Goal: Transaction & Acquisition: Purchase product/service

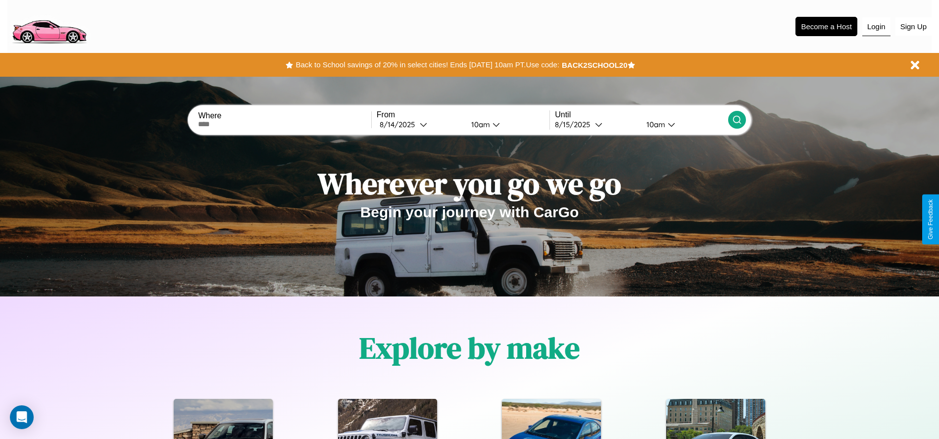
click at [876, 26] on button "Login" at bounding box center [876, 26] width 28 height 19
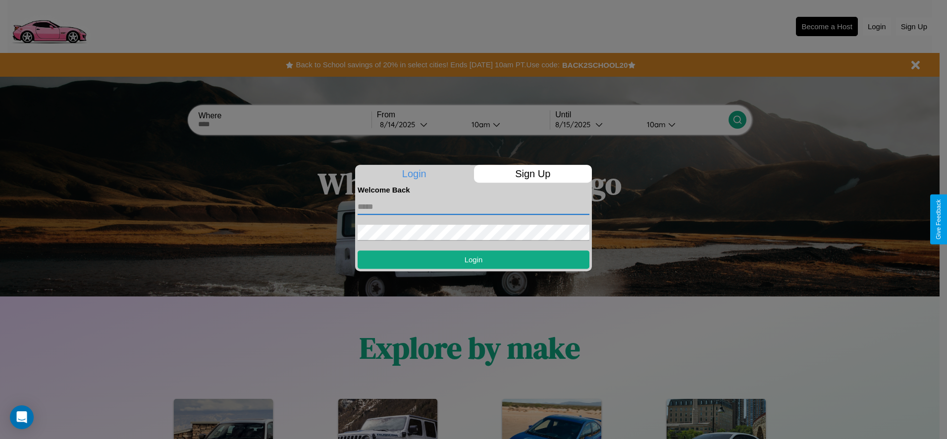
click at [473, 206] on input "text" at bounding box center [473, 207] width 232 height 16
type input "**********"
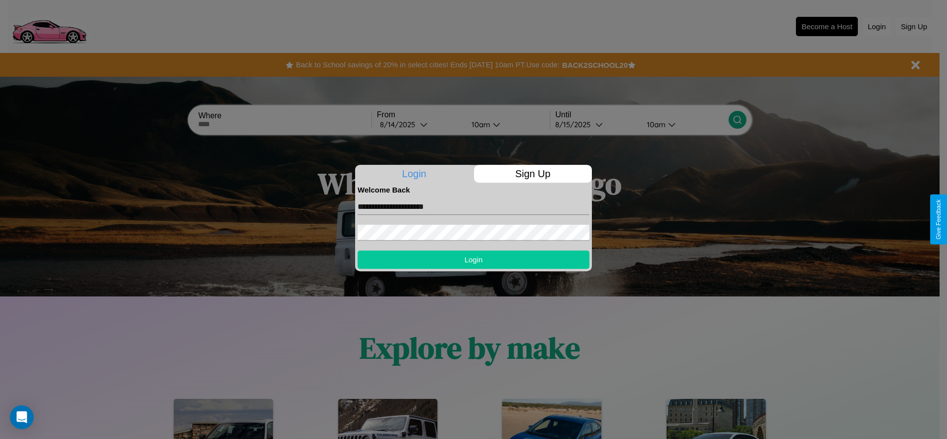
click at [473, 259] on button "Login" at bounding box center [473, 260] width 232 height 18
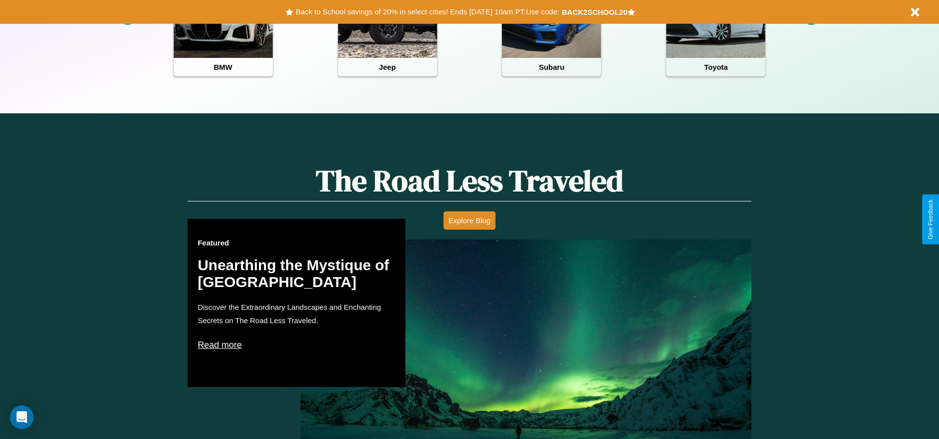
scroll to position [441, 0]
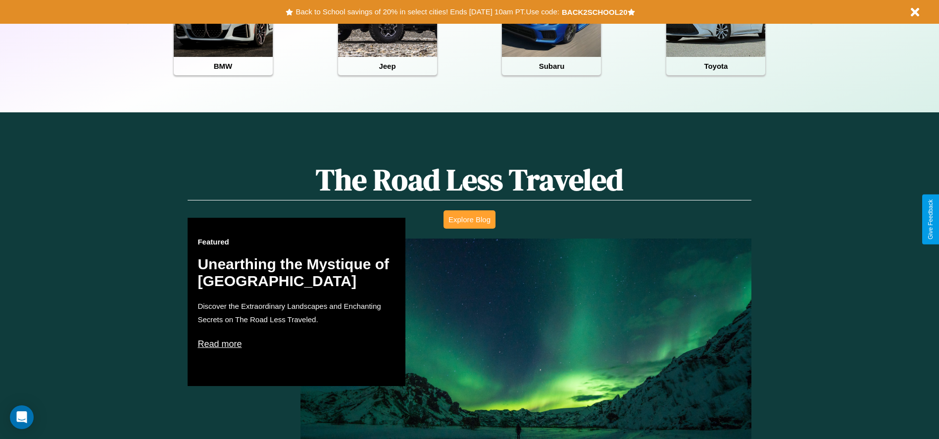
click at [469, 219] on button "Explore Blog" at bounding box center [470, 219] width 52 height 18
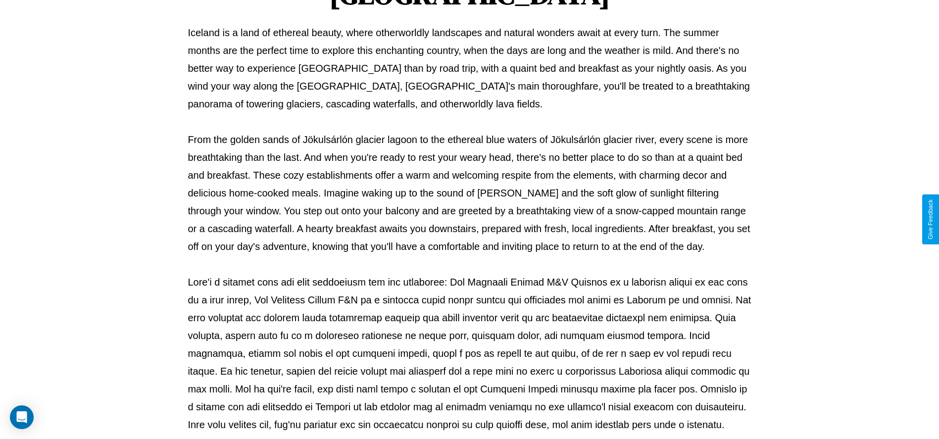
scroll to position [328, 0]
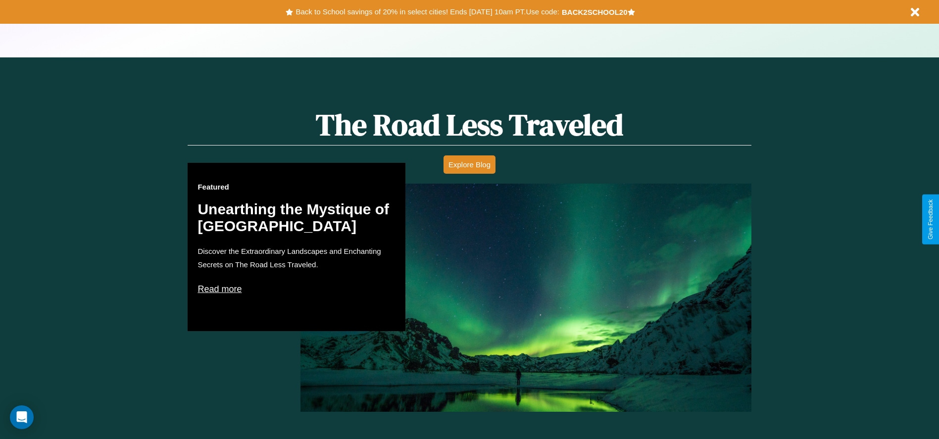
scroll to position [864, 0]
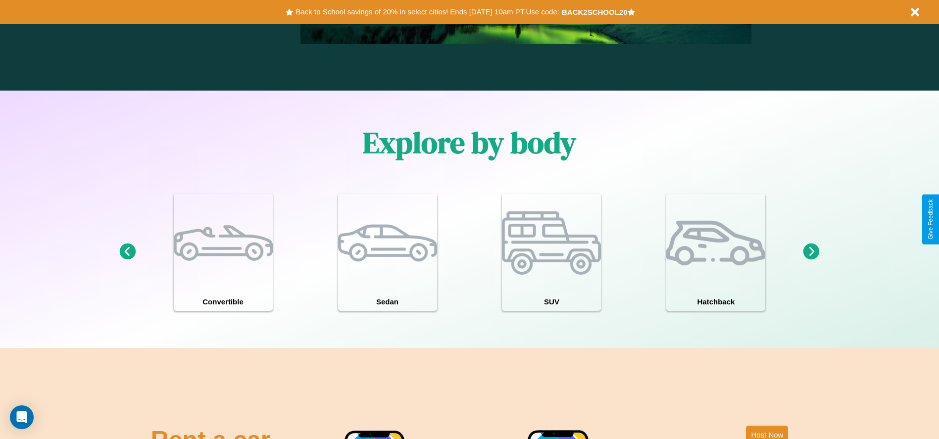
click at [811, 252] on icon at bounding box center [812, 252] width 16 height 16
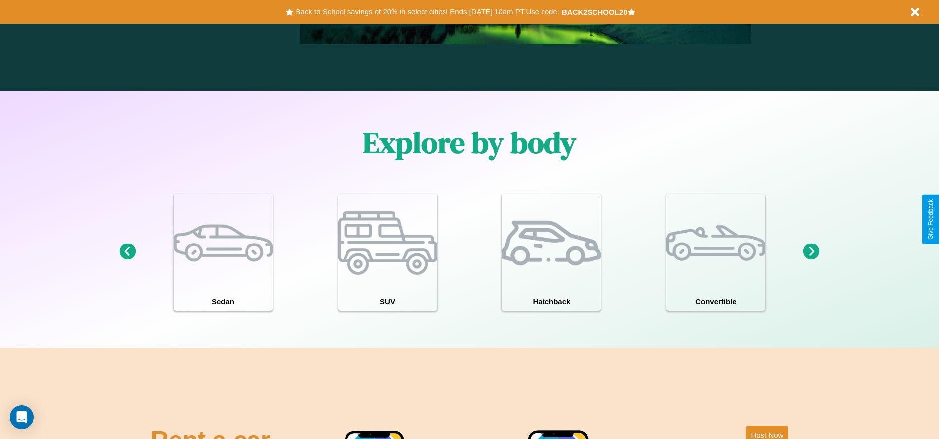
click at [811, 252] on icon at bounding box center [812, 252] width 16 height 16
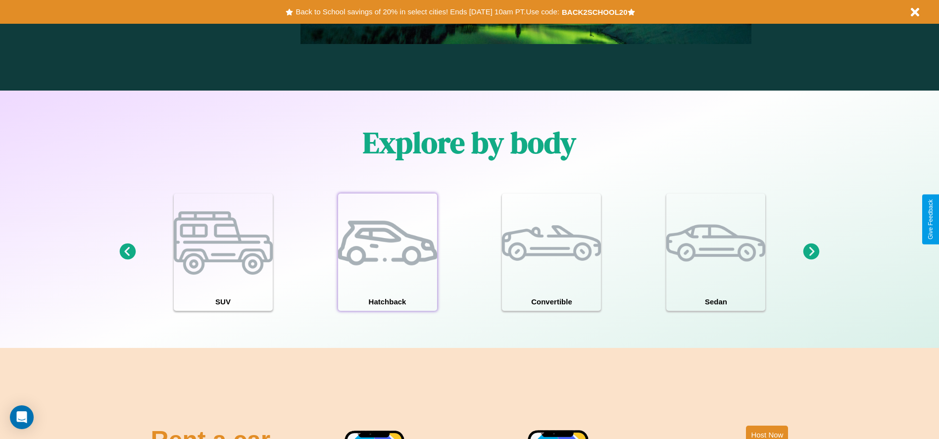
click at [387, 252] on div at bounding box center [387, 243] width 99 height 99
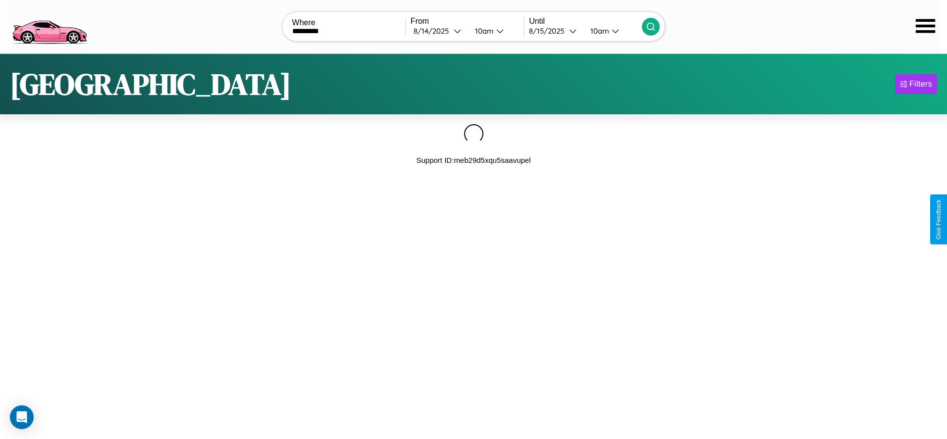
type input "*********"
click at [651, 26] on icon at bounding box center [651, 27] width 10 height 10
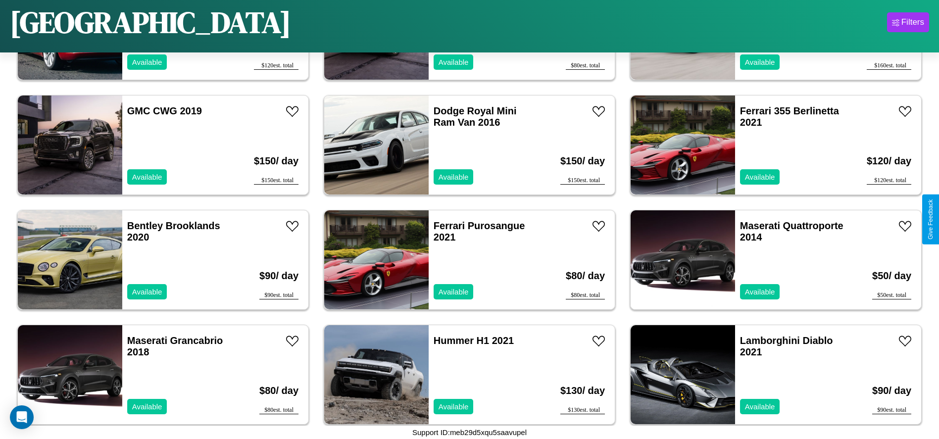
scroll to position [1374, 0]
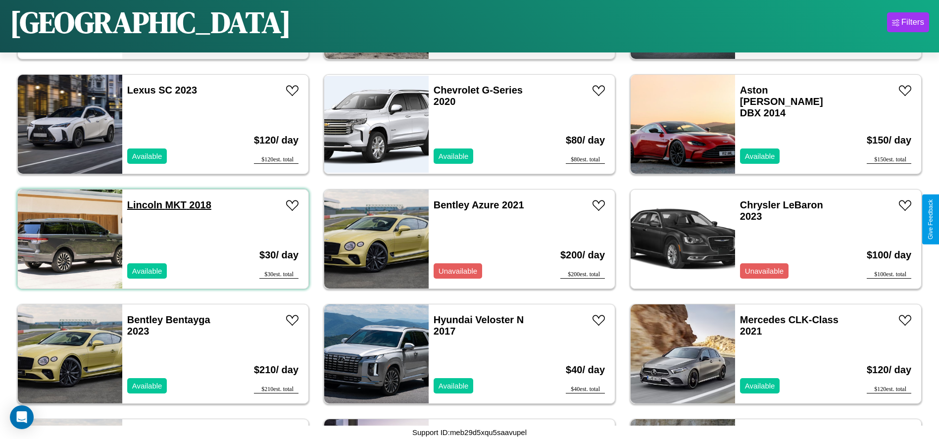
click at [144, 205] on link "Lincoln MKT 2018" at bounding box center [169, 205] width 84 height 11
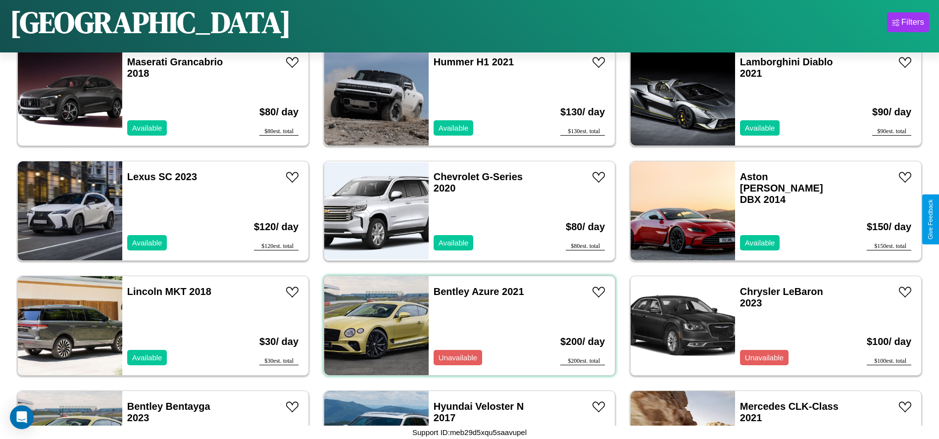
scroll to position [1259, 0]
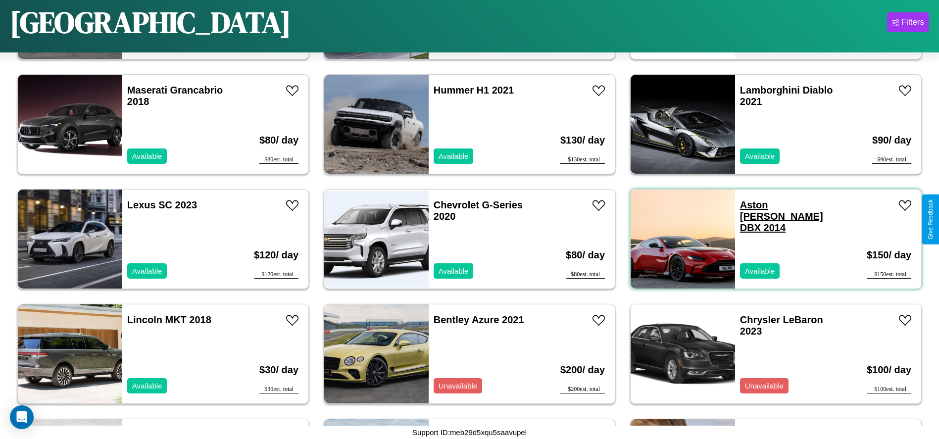
click at [764, 205] on link "Aston Martin DBX 2014" at bounding box center [781, 217] width 83 height 34
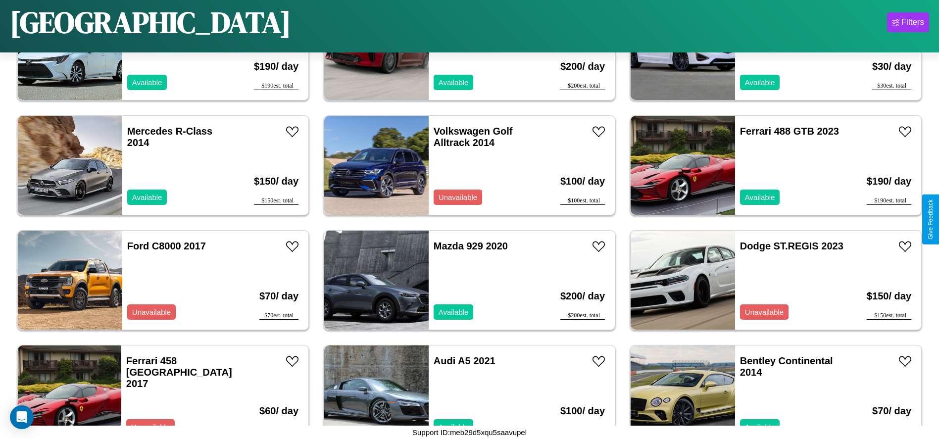
scroll to position [2063, 0]
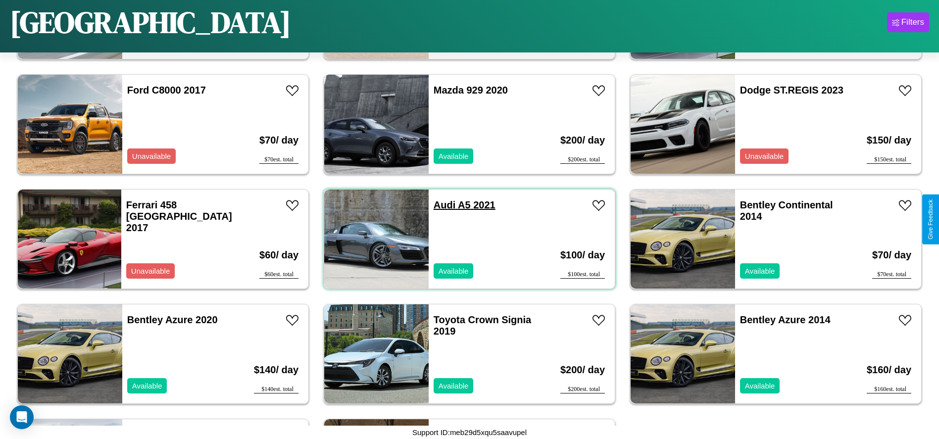
click at [441, 205] on link "Audi A5 2021" at bounding box center [465, 205] width 62 height 11
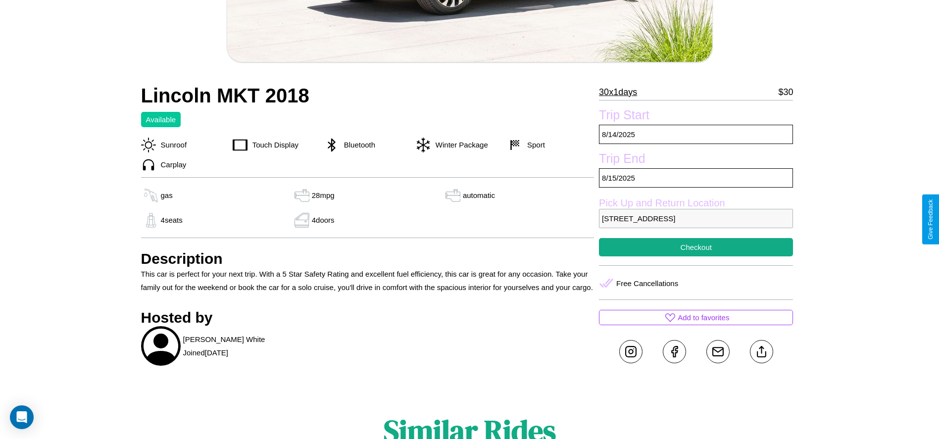
scroll to position [316, 0]
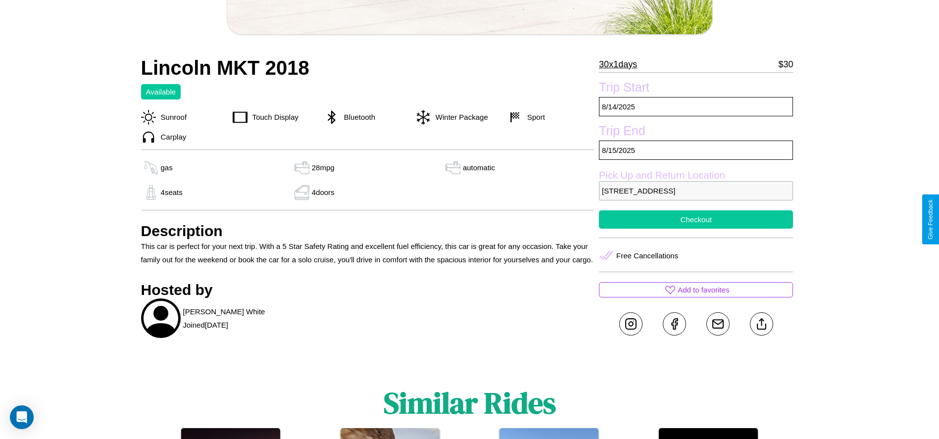
click at [696, 219] on button "Checkout" at bounding box center [696, 219] width 194 height 18
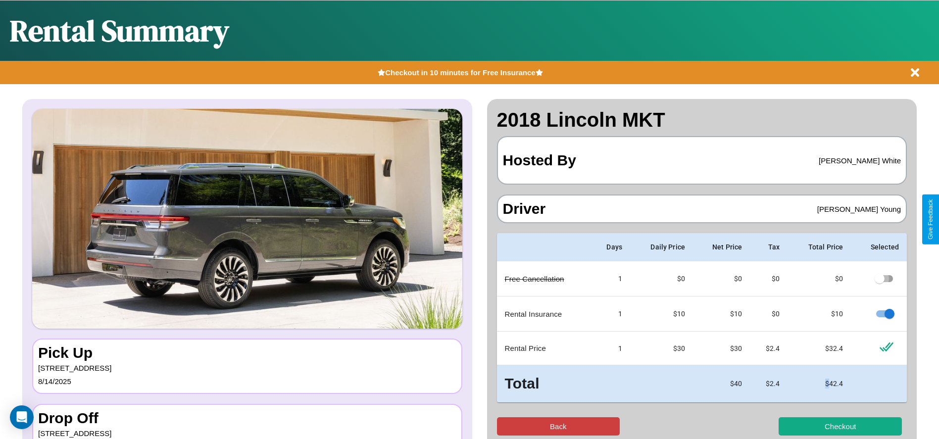
click at [558, 426] on button "Back" at bounding box center [558, 426] width 123 height 18
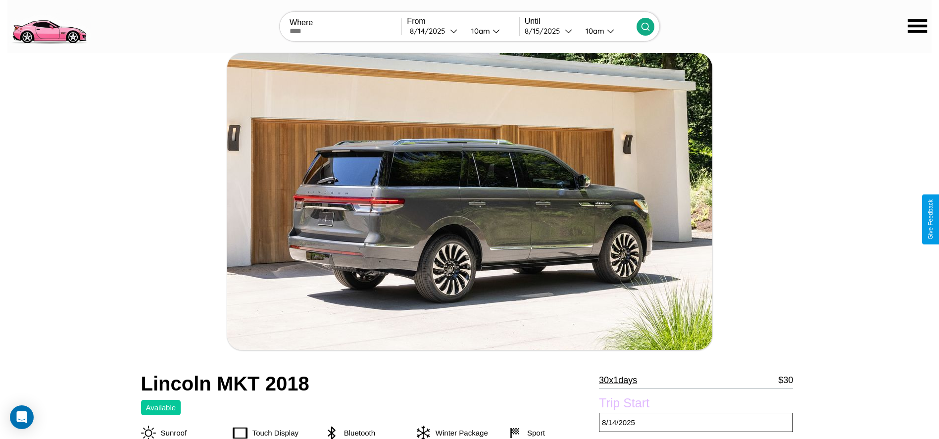
scroll to position [455, 0]
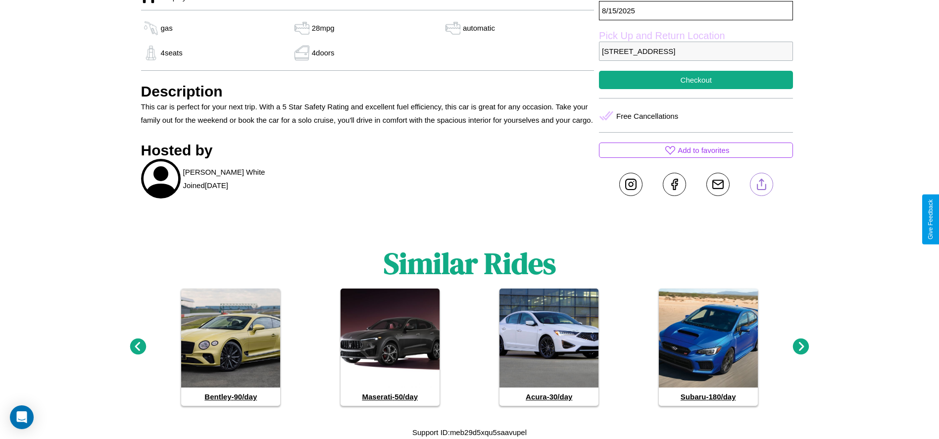
click at [761, 184] on line at bounding box center [761, 182] width 0 height 7
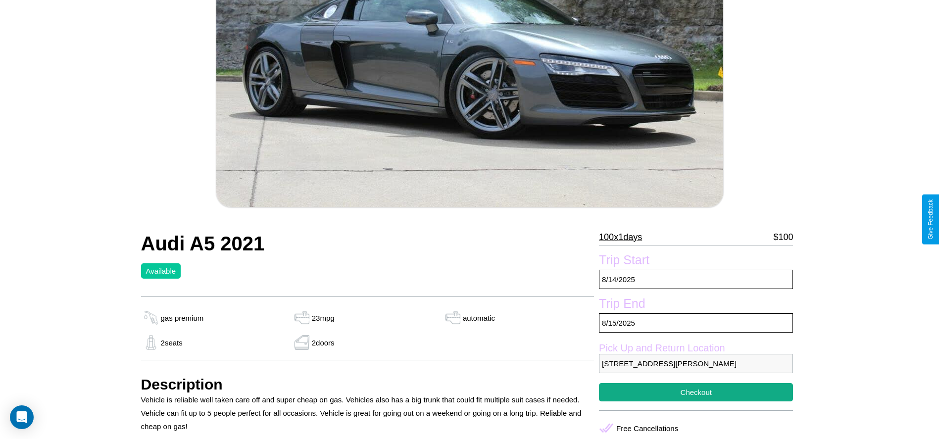
scroll to position [201, 0]
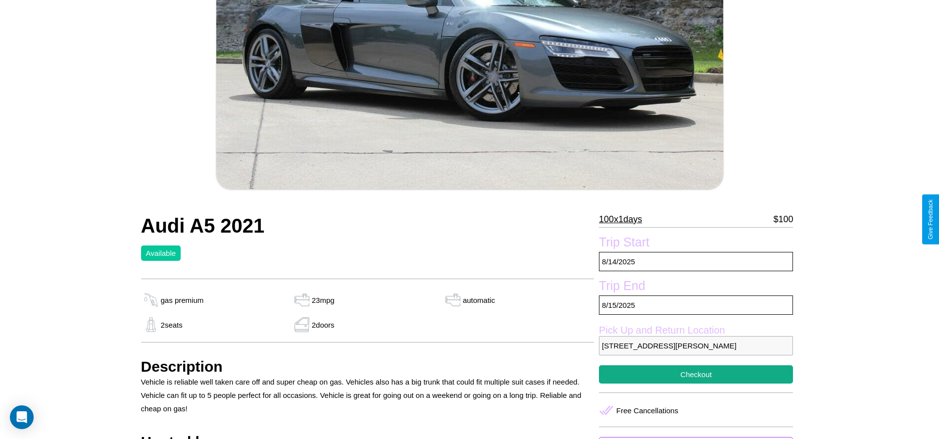
click at [624, 219] on p "100 x 1 days" at bounding box center [620, 219] width 43 height 16
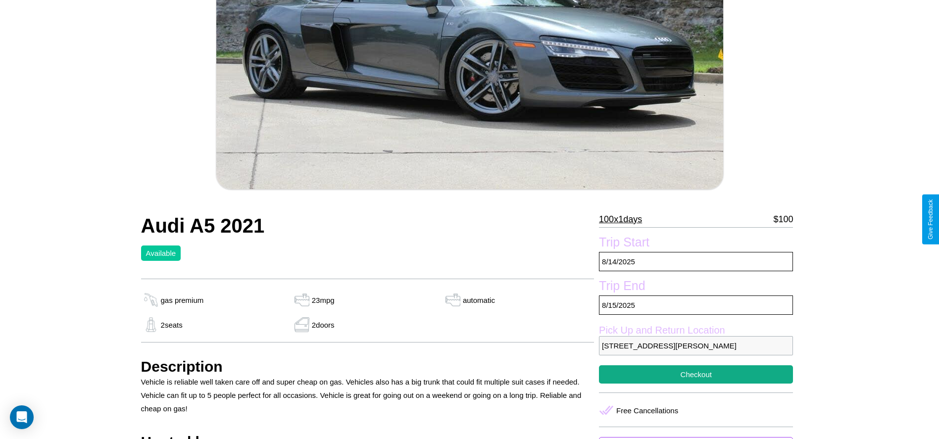
click at [624, 219] on p "100 x 1 days" at bounding box center [620, 219] width 43 height 16
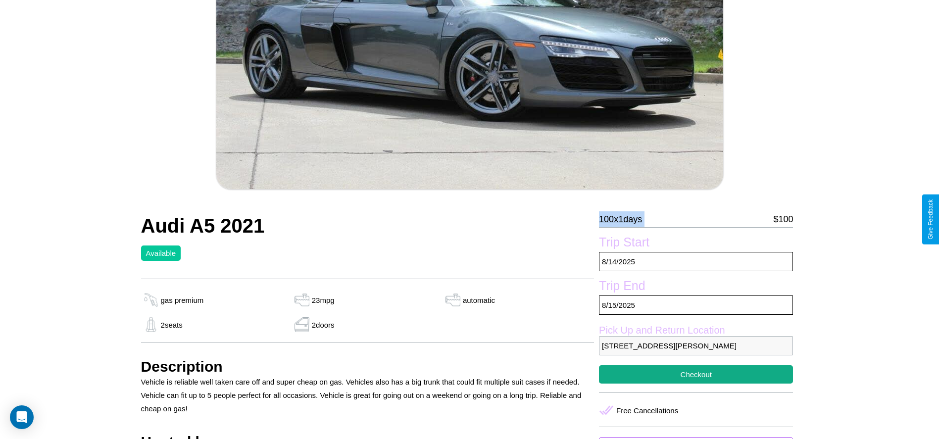
click at [624, 219] on p "100 x 1 days" at bounding box center [620, 219] width 43 height 16
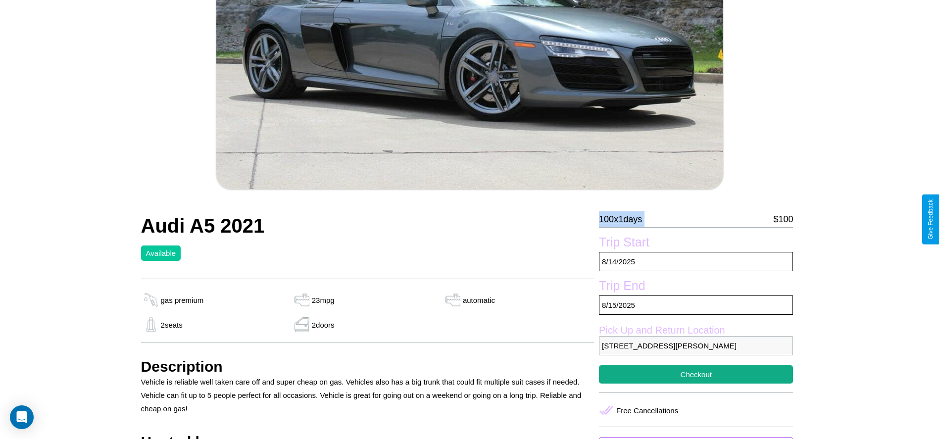
click at [624, 219] on p "100 x 1 days" at bounding box center [620, 219] width 43 height 16
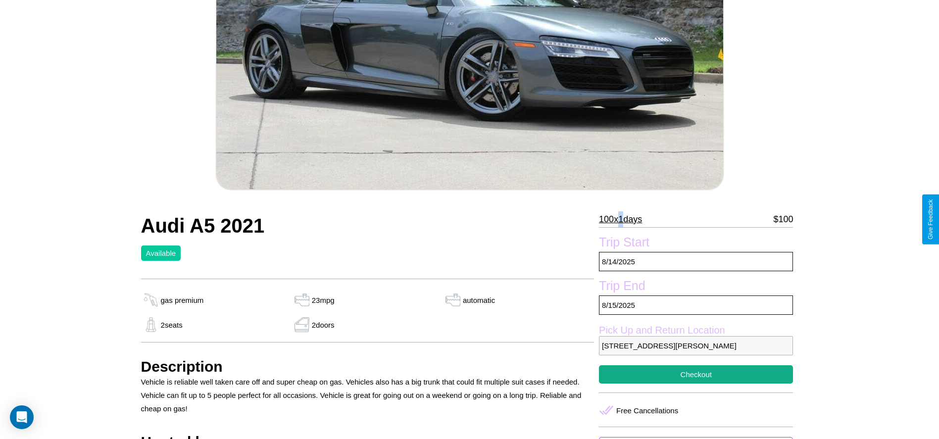
click at [624, 219] on p "100 x 1 days" at bounding box center [620, 219] width 43 height 16
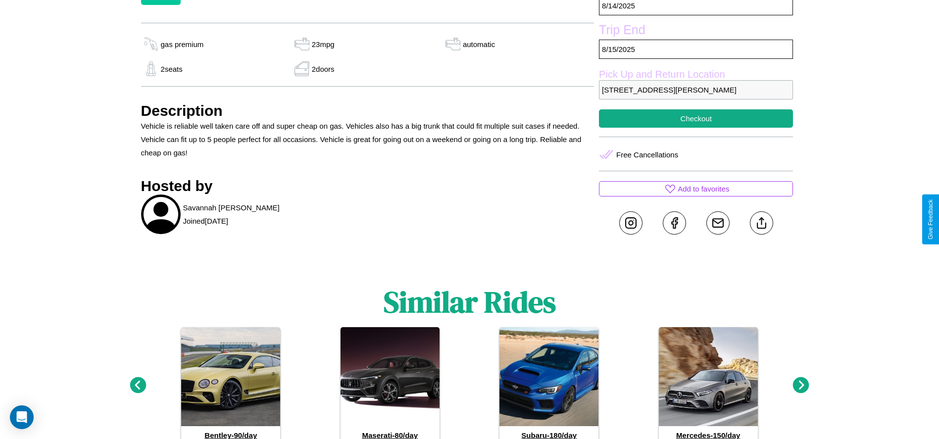
scroll to position [461, 0]
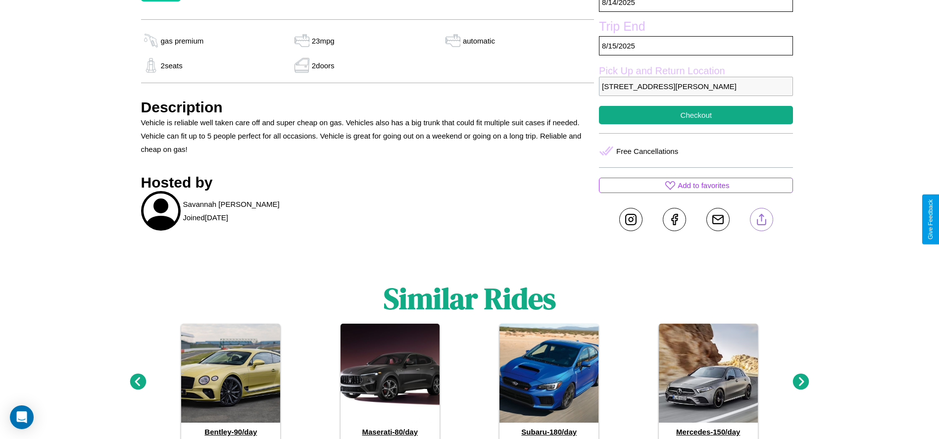
click at [761, 219] on line at bounding box center [761, 217] width 0 height 7
